Goal: Task Accomplishment & Management: Manage account settings

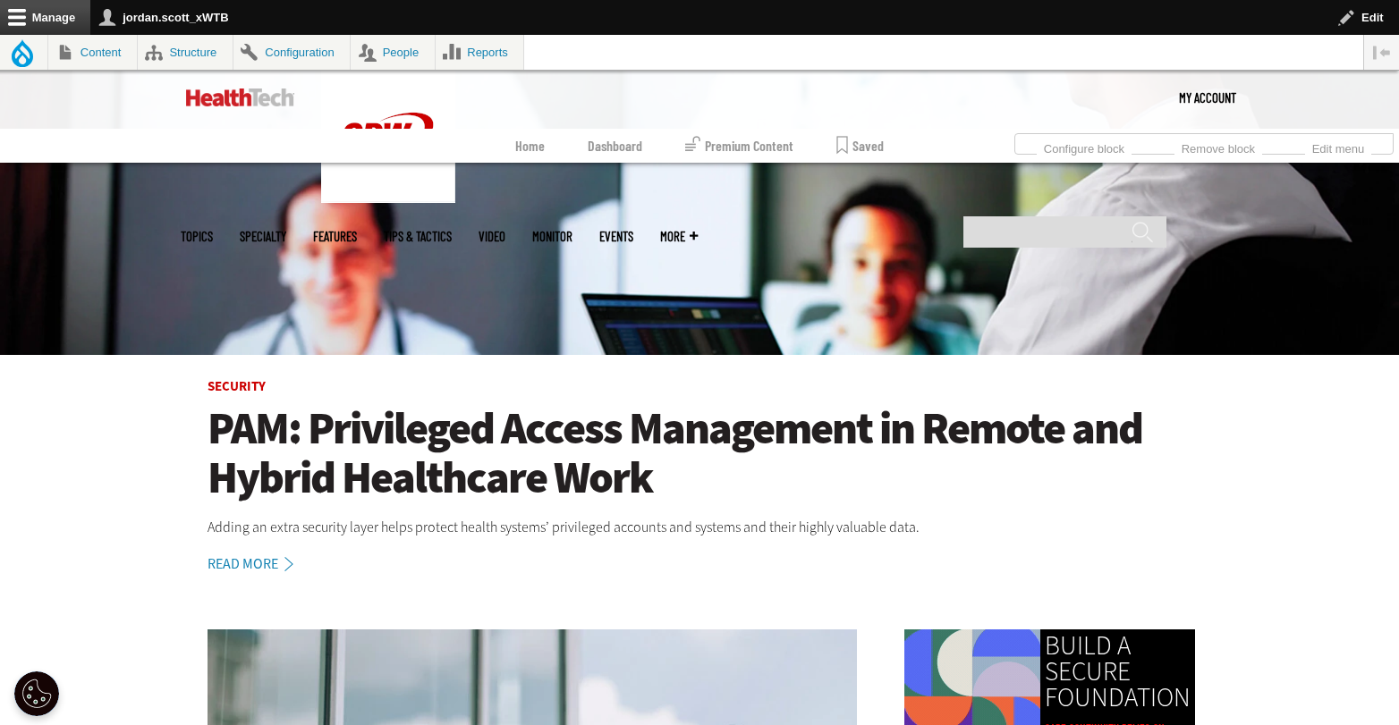
scroll to position [363, 0]
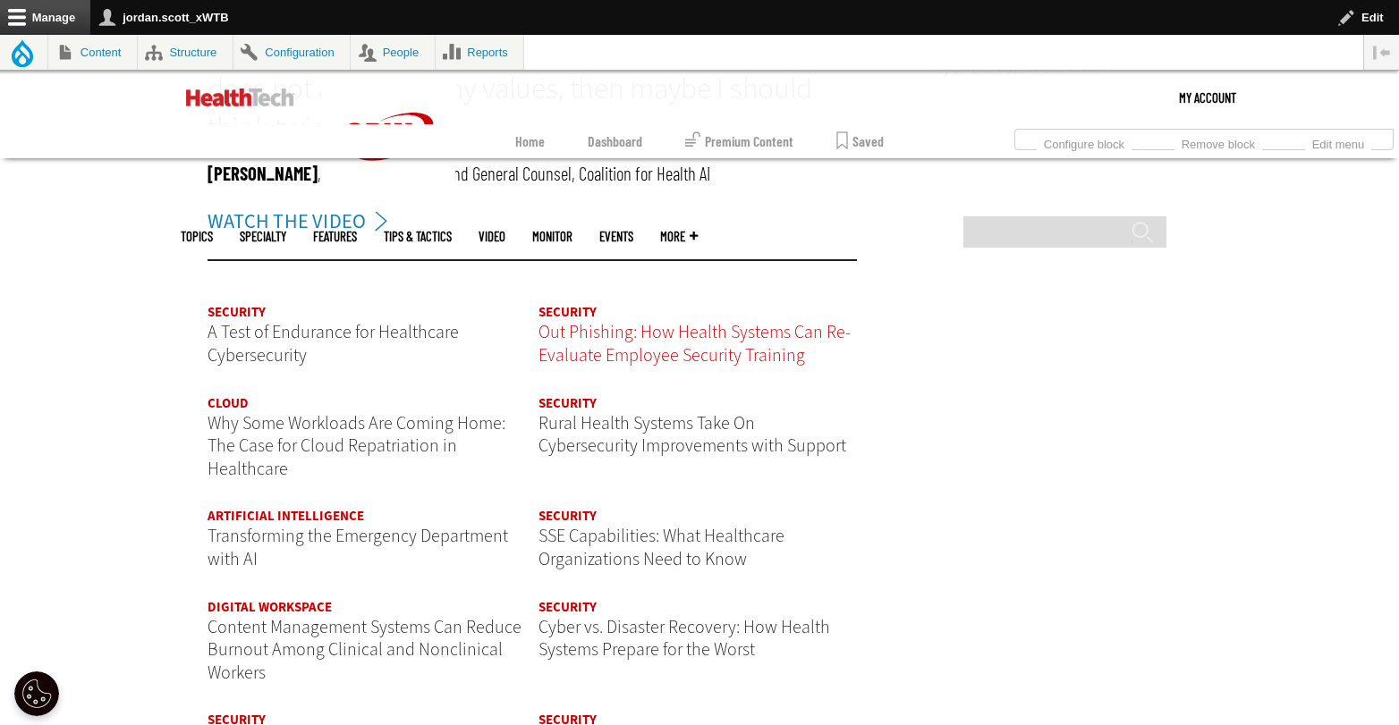
scroll to position [2657, 0]
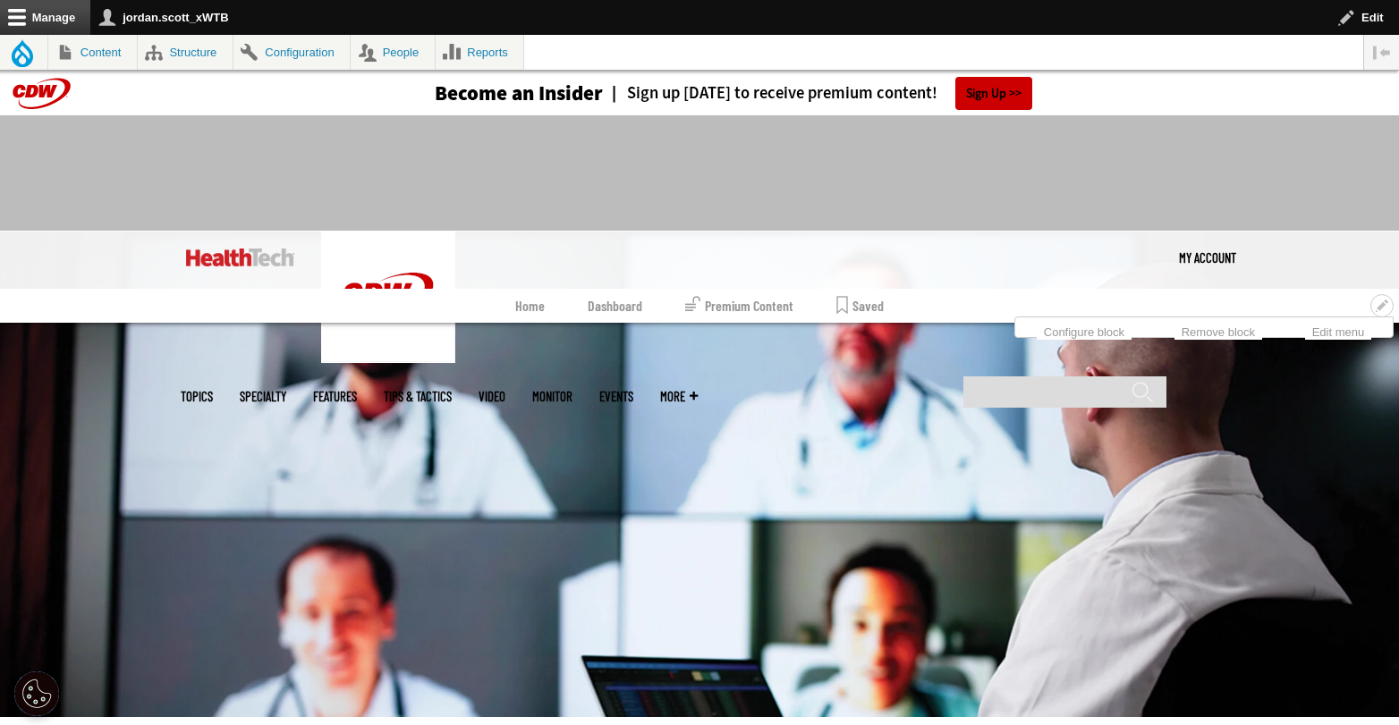
click at [629, 309] on link "Dashboard" at bounding box center [615, 306] width 55 height 34
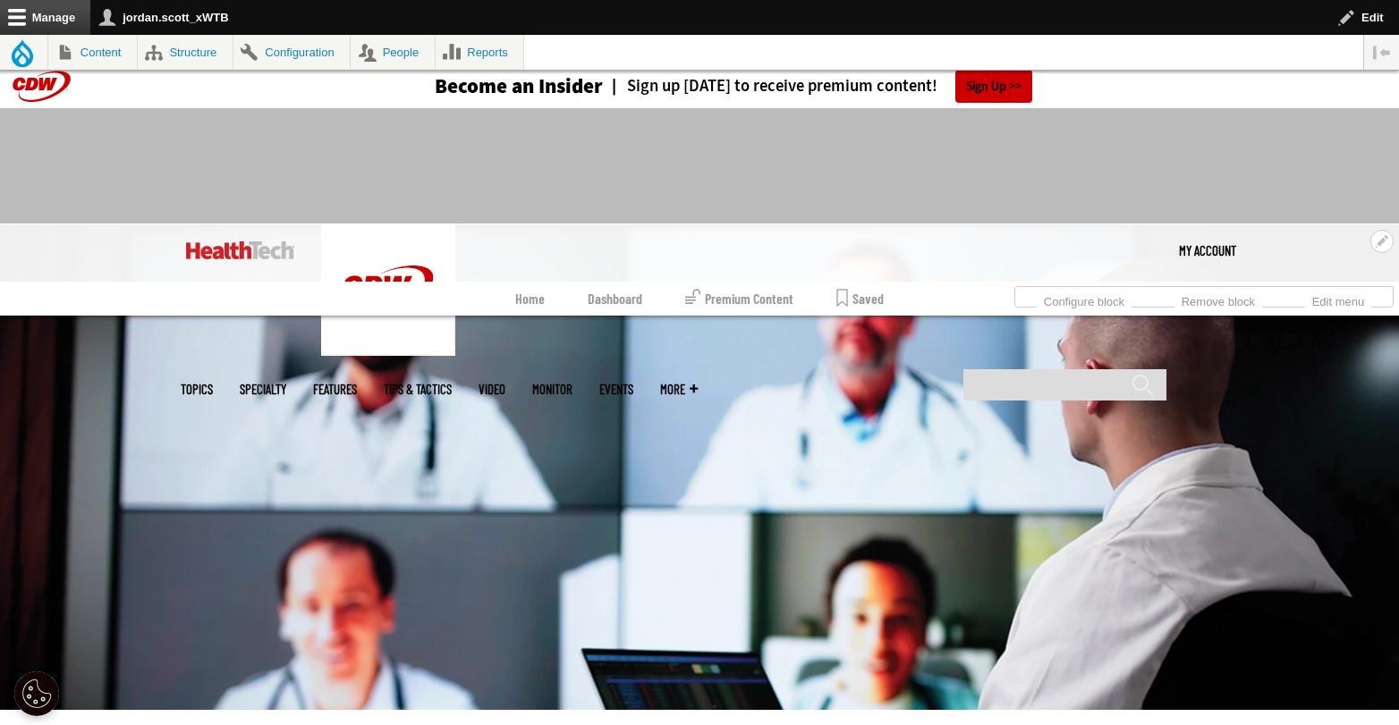
scroll to position [11, 0]
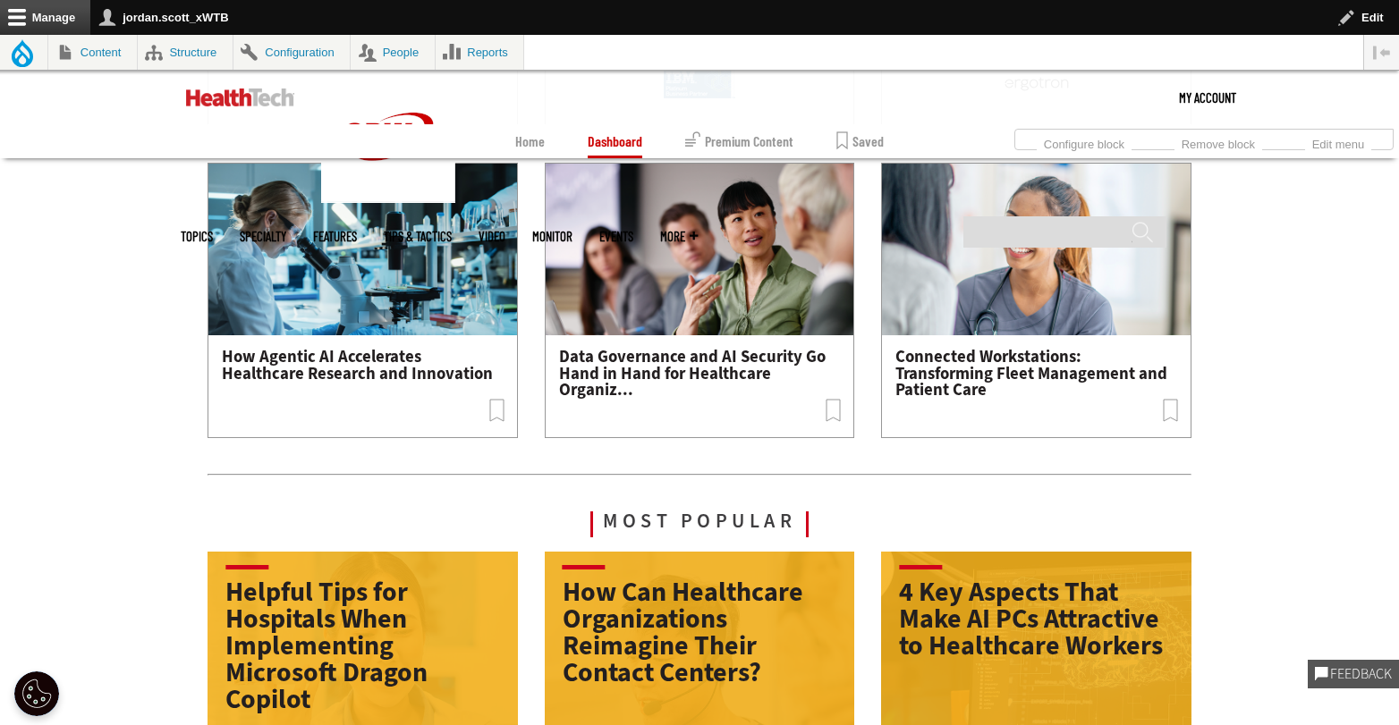
scroll to position [2263, 0]
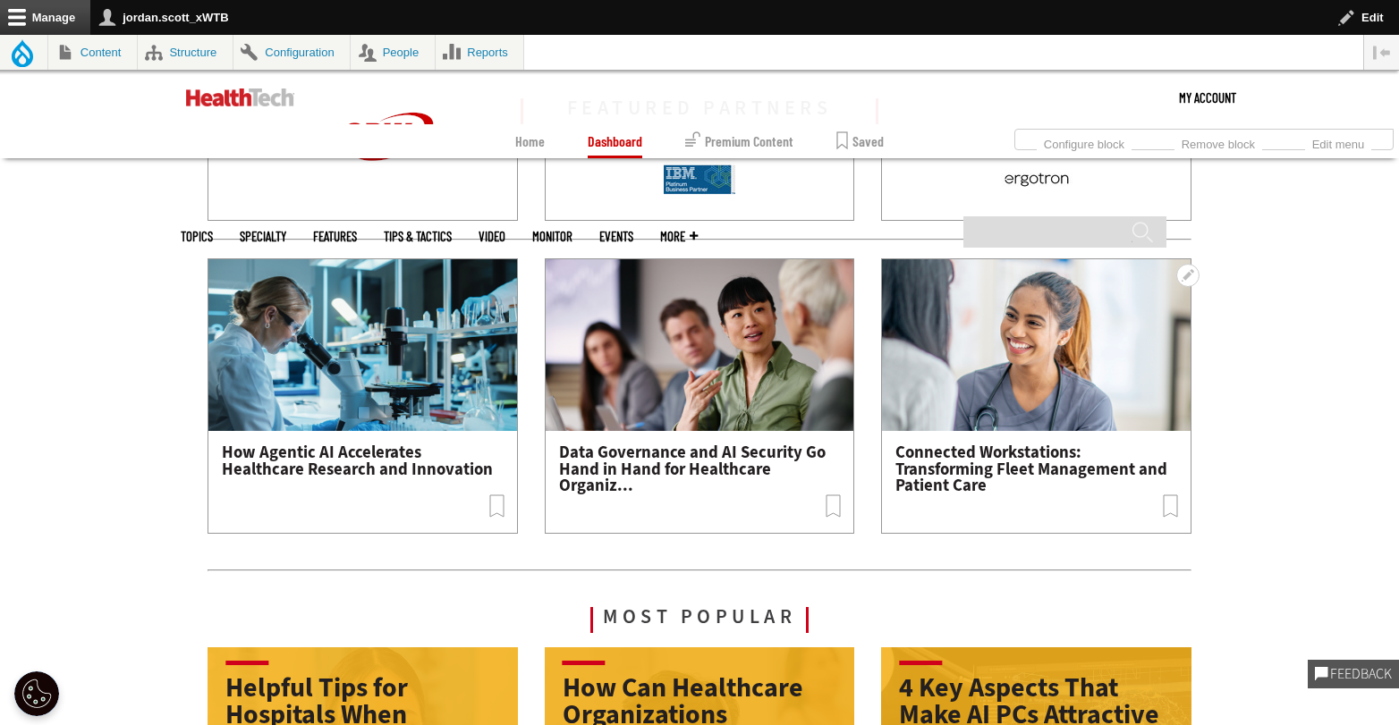
click at [371, 462] on link "How Agentic AI Accelerates Healthcare Research and Innovation" at bounding box center [357, 460] width 271 height 39
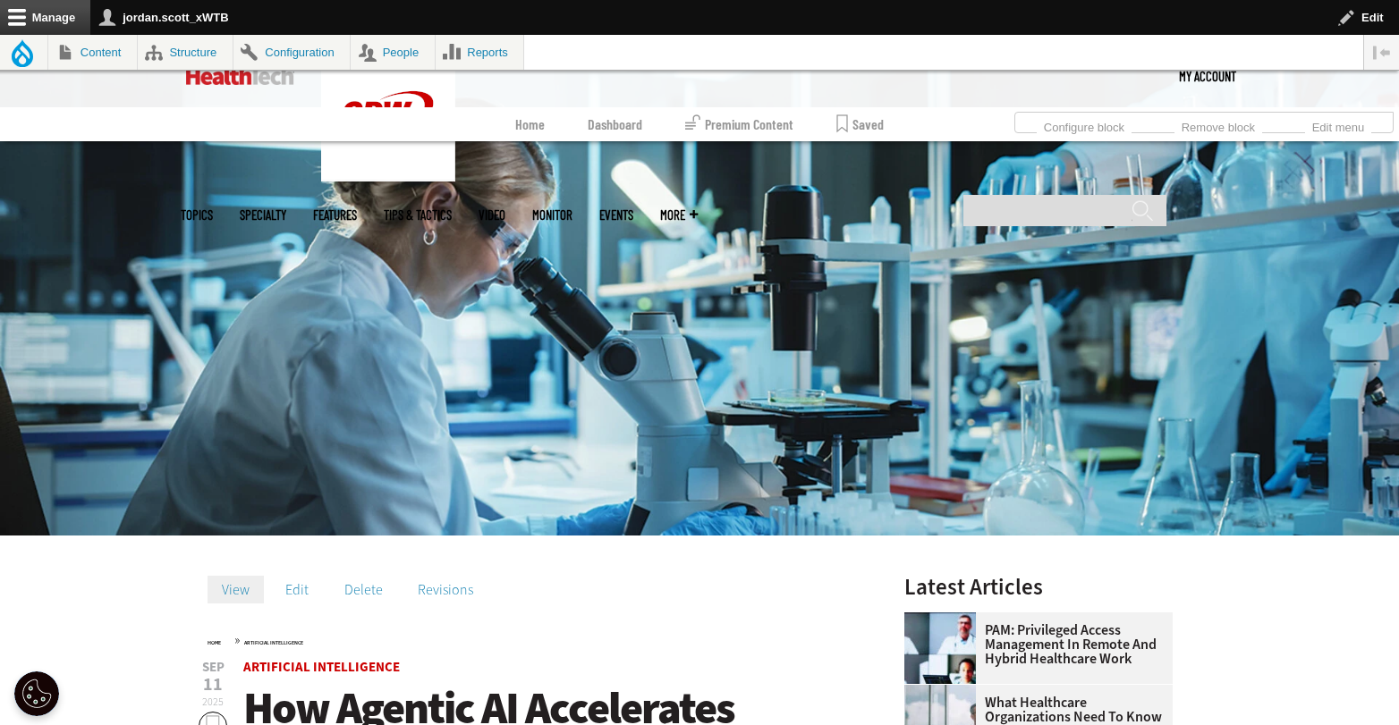
scroll to position [182, 0]
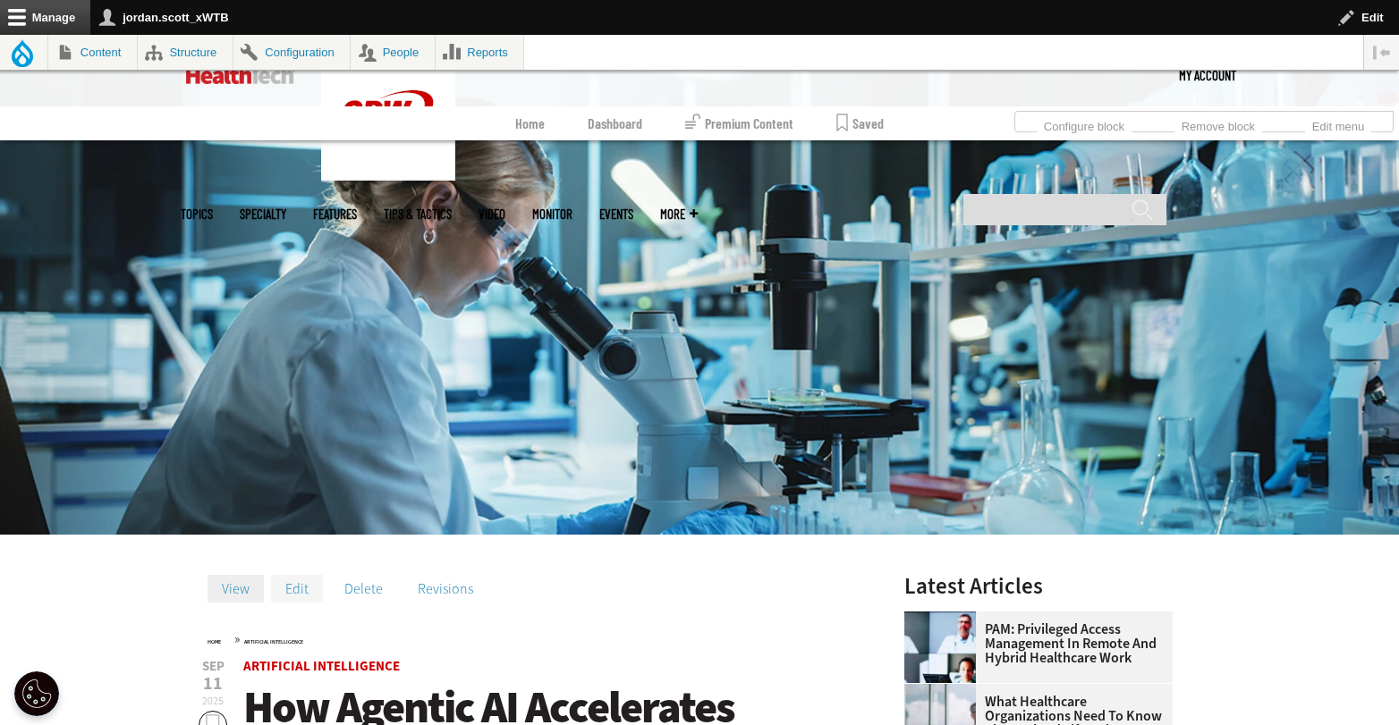
click at [303, 584] on link "Edit" at bounding box center [297, 588] width 52 height 27
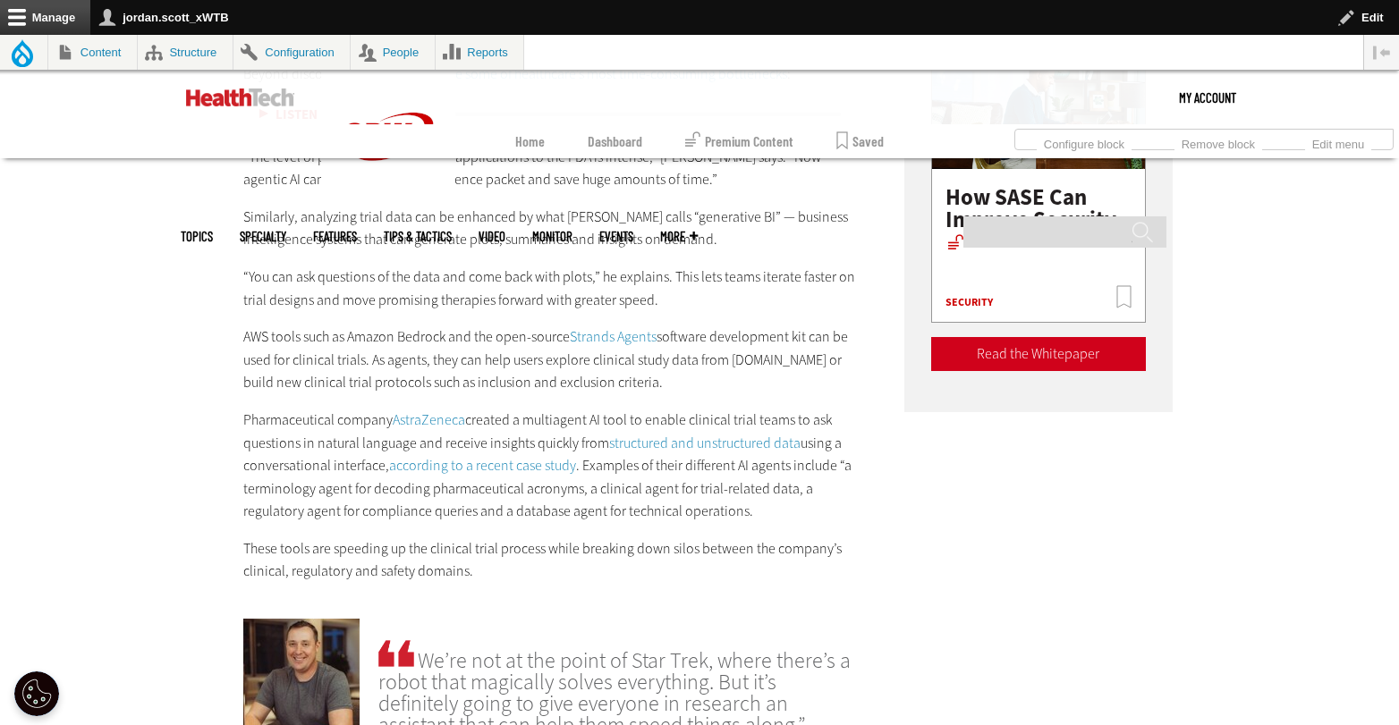
scroll to position [3091, 0]
